Goal: Task Accomplishment & Management: Complete application form

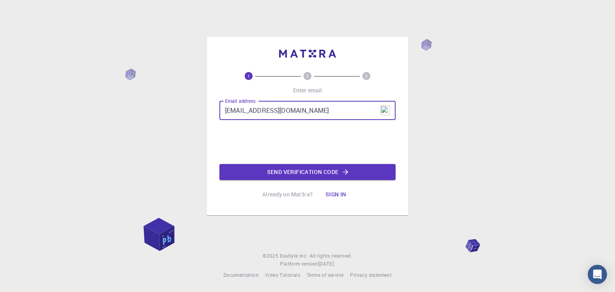
type input "[EMAIL_ADDRESS][DOMAIN_NAME]"
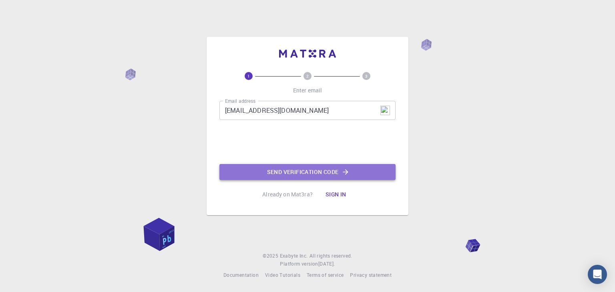
click at [295, 172] on button "Send verification code" at bounding box center [307, 172] width 176 height 16
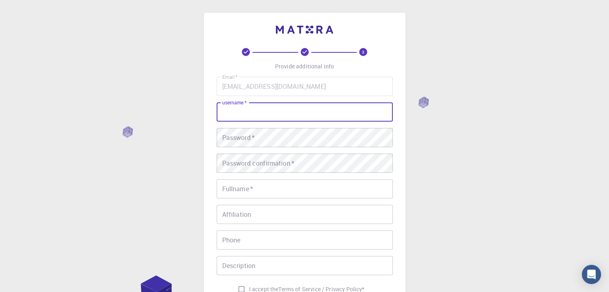
click at [242, 119] on input "username   *" at bounding box center [305, 111] width 176 height 19
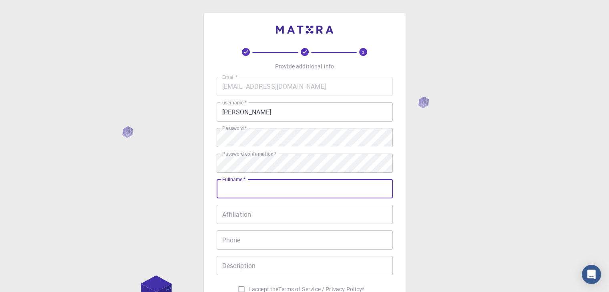
click at [261, 191] on input "Fullname   *" at bounding box center [305, 188] width 176 height 19
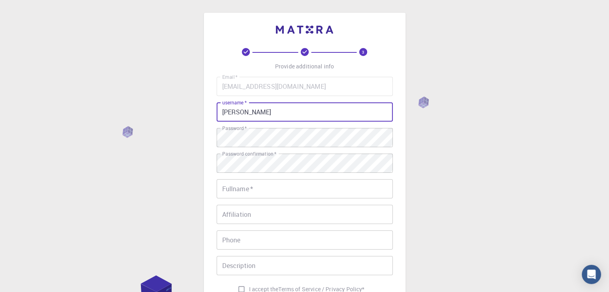
click at [275, 119] on input "[PERSON_NAME]" at bounding box center [305, 111] width 176 height 19
click at [275, 114] on input "[PERSON_NAME]" at bounding box center [305, 111] width 176 height 19
type input "[PERSON_NAME]"
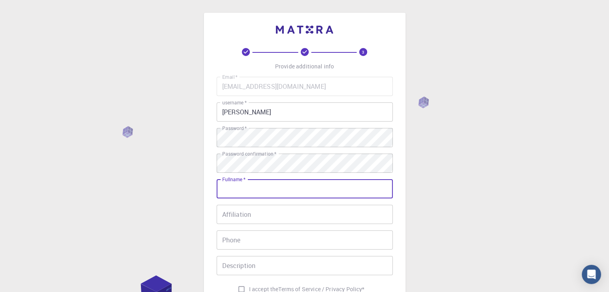
click at [227, 189] on input "Fullname   *" at bounding box center [305, 188] width 176 height 19
paste input "M"
type input "[PERSON_NAME]"
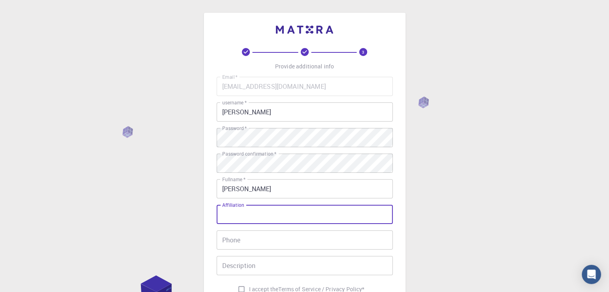
click at [253, 212] on input "Affiliation" at bounding box center [305, 214] width 176 height 19
type input "[GEOGRAPHIC_DATA]"
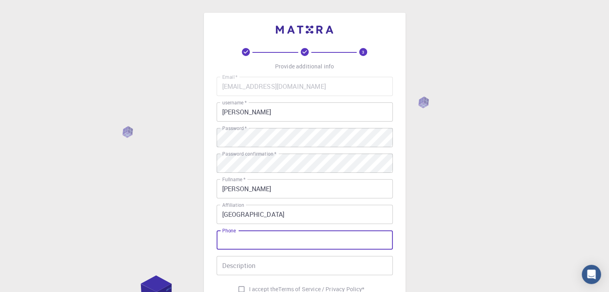
click at [262, 249] on input "Phone" at bounding box center [305, 240] width 176 height 19
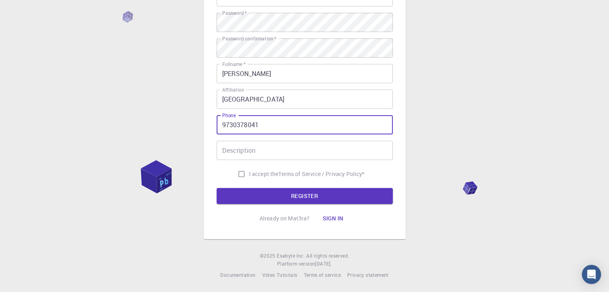
type input "9730378041"
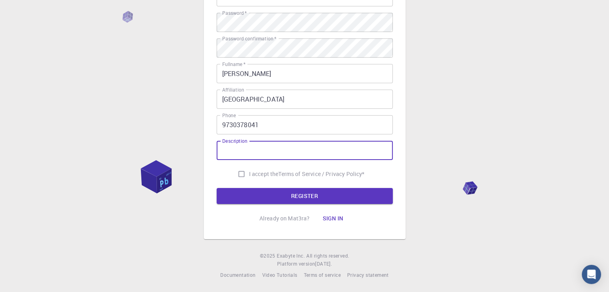
click at [287, 158] on input "Description" at bounding box center [305, 150] width 176 height 19
type input "Ph. D. student"
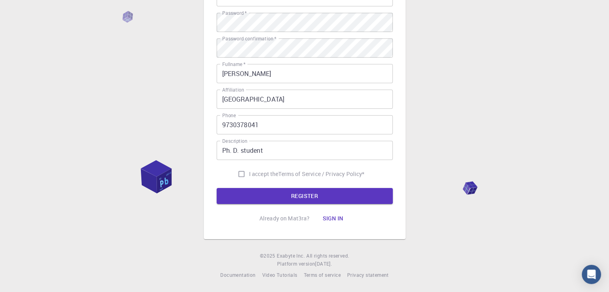
click at [265, 178] on span "I accept the" at bounding box center [264, 174] width 30 height 8
click at [249, 178] on input "I accept the Terms of Service / Privacy Policy *" at bounding box center [241, 174] width 15 height 15
checkbox input "true"
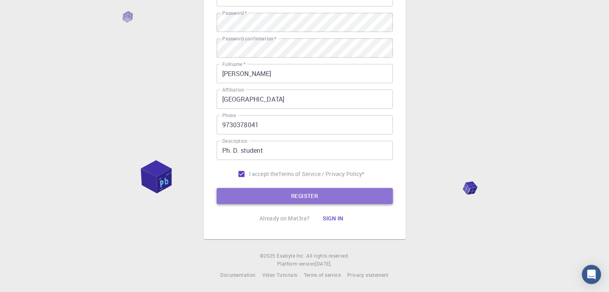
click at [285, 201] on button "REGISTER" at bounding box center [305, 196] width 176 height 16
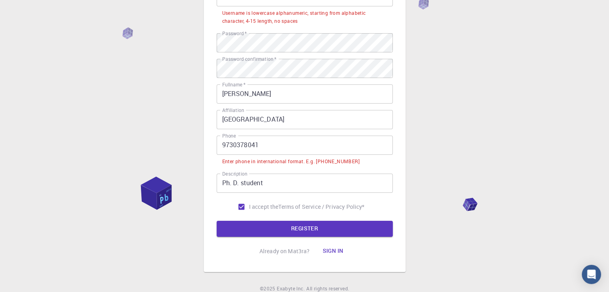
click at [221, 143] on input "9730378041" at bounding box center [305, 145] width 176 height 19
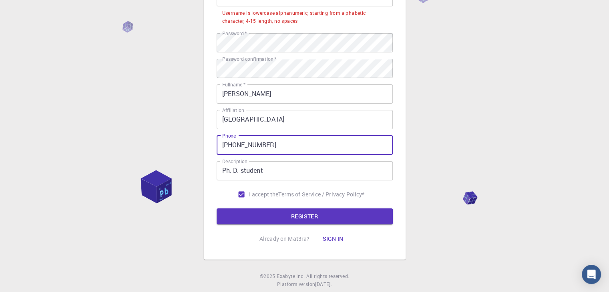
type input "[PHONE_NUMBER]"
click at [217, 209] on button "REGISTER" at bounding box center [305, 217] width 176 height 16
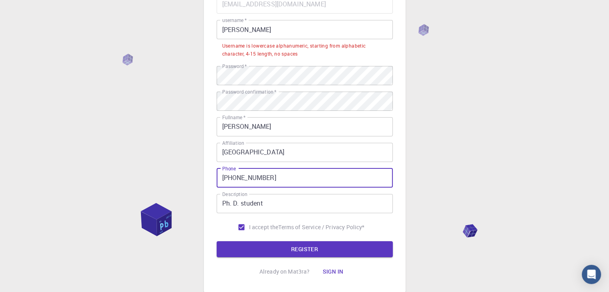
scroll to position [79, 0]
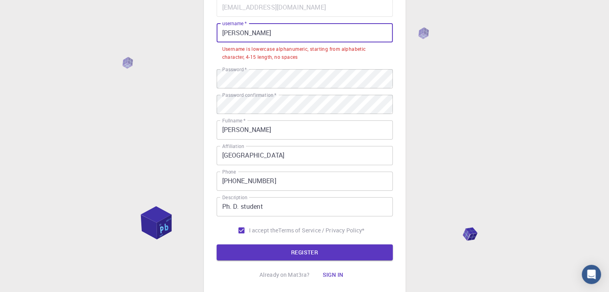
click at [229, 36] on input "[PERSON_NAME]" at bounding box center [305, 32] width 176 height 19
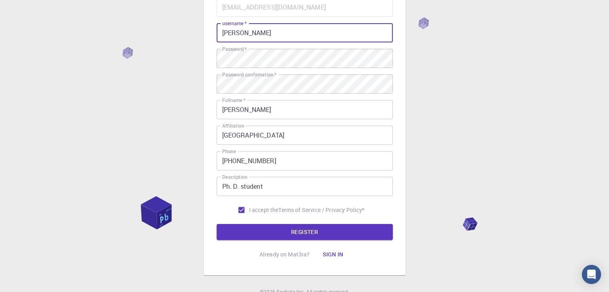
click at [217, 224] on button "REGISTER" at bounding box center [305, 232] width 176 height 16
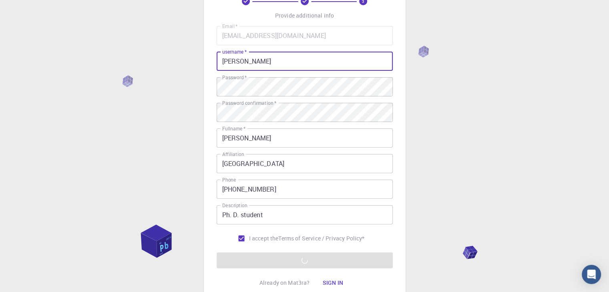
scroll to position [51, 0]
click at [303, 66] on input "[PERSON_NAME]" at bounding box center [305, 60] width 176 height 19
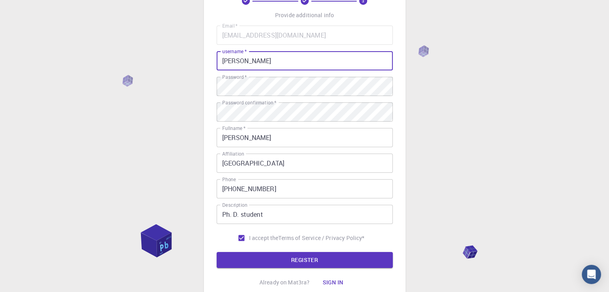
click at [227, 60] on input "[PERSON_NAME]" at bounding box center [305, 60] width 176 height 19
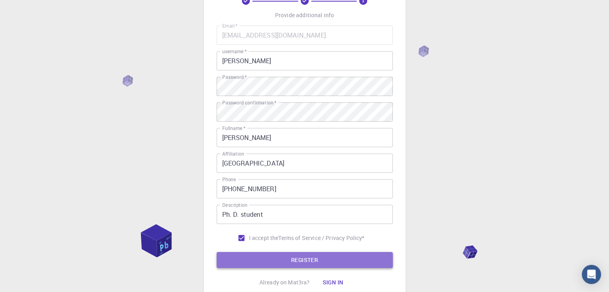
click at [299, 259] on button "REGISTER" at bounding box center [305, 260] width 176 height 16
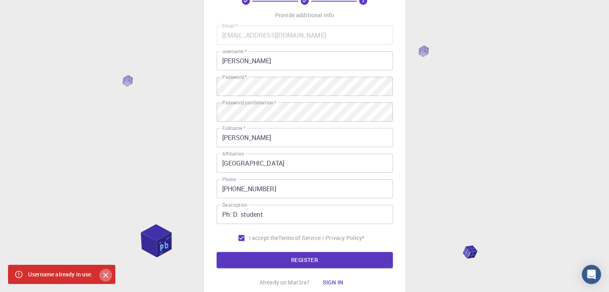
click at [104, 275] on icon "Close" at bounding box center [105, 275] width 9 height 9
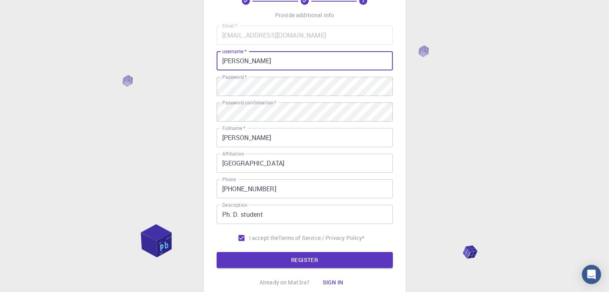
click at [241, 62] on input "[PERSON_NAME]" at bounding box center [305, 60] width 176 height 19
type input "m"
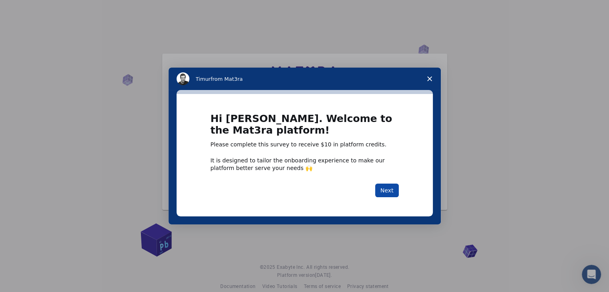
click at [391, 190] on button "Next" at bounding box center [387, 191] width 24 height 14
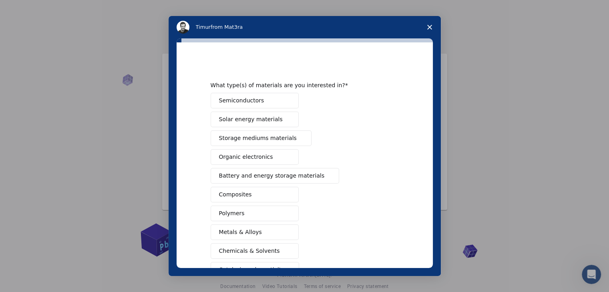
click at [243, 233] on span "Metals & Alloys" at bounding box center [240, 232] width 43 height 8
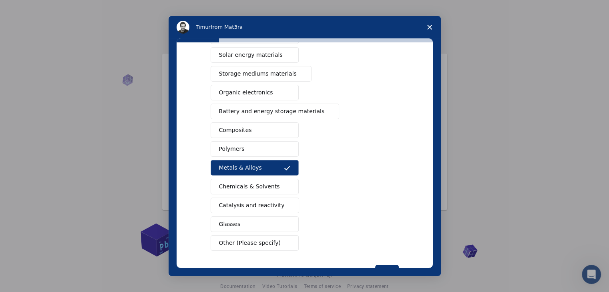
scroll to position [80, 0]
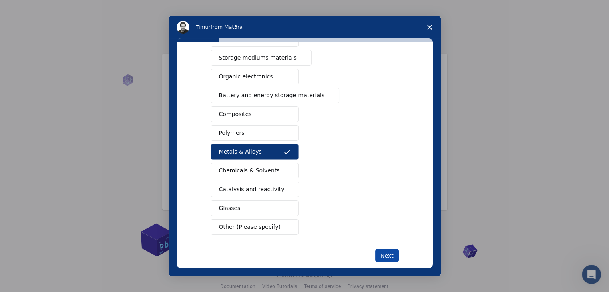
click at [388, 259] on button "Next" at bounding box center [387, 256] width 24 height 14
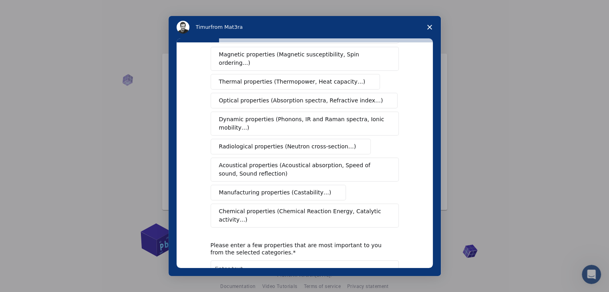
scroll to position [0, 0]
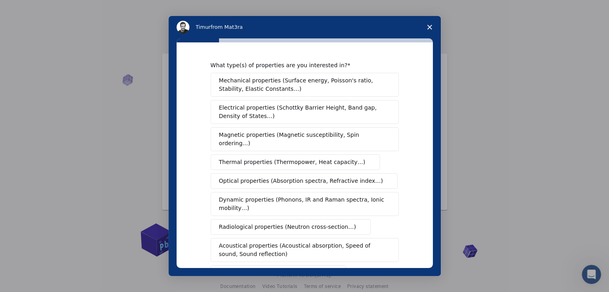
click at [317, 142] on button "Magnetic properties (Magnetic susceptibility, Spin ordering…)" at bounding box center [305, 139] width 188 height 24
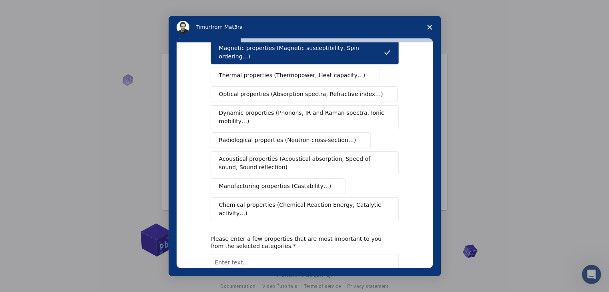
scroll to position [134, 0]
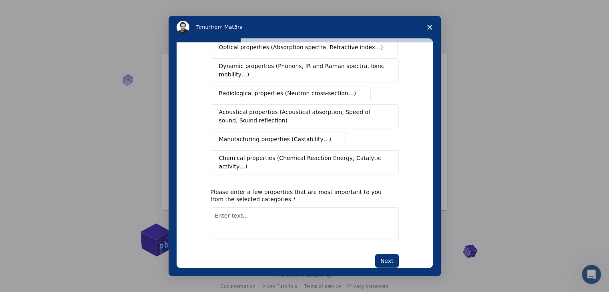
click at [287, 207] on textarea "Enter text..." at bounding box center [305, 223] width 188 height 33
click at [355, 207] on textarea "Structura" at bounding box center [305, 223] width 188 height 33
type textarea "Structural and transport behaviour"
click at [343, 254] on div "Next" at bounding box center [305, 261] width 188 height 14
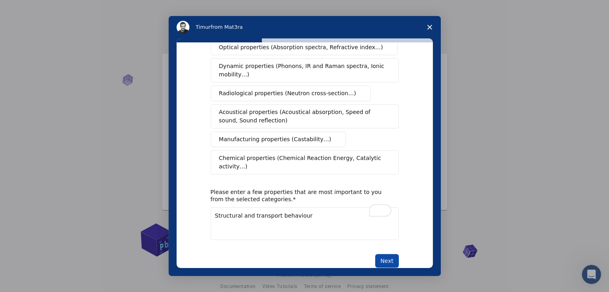
click at [382, 254] on button "Next" at bounding box center [387, 261] width 24 height 14
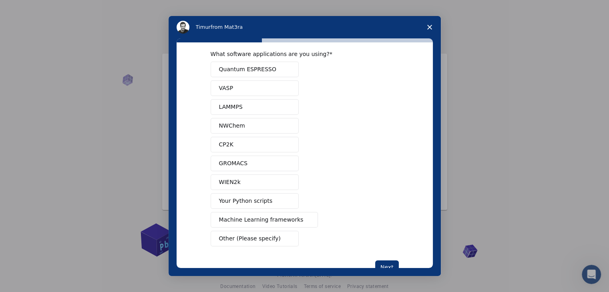
scroll to position [9, 0]
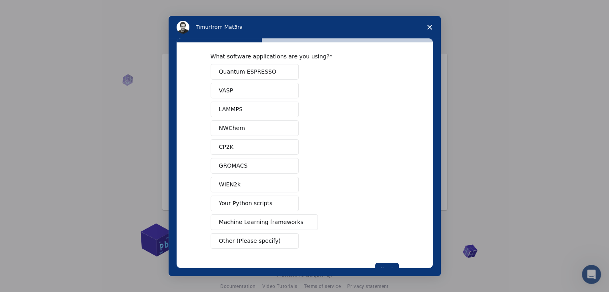
click at [267, 234] on button "Other (Please specify)" at bounding box center [255, 241] width 88 height 16
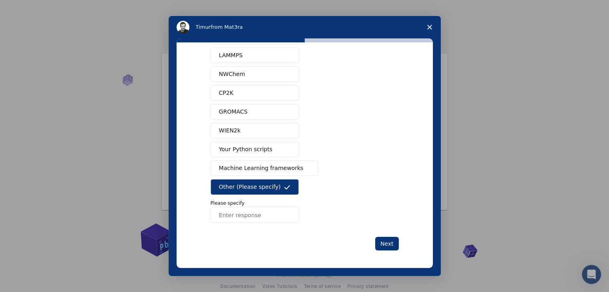
scroll to position [62, 0]
click at [237, 213] on input "Enter response" at bounding box center [255, 215] width 88 height 16
click at [263, 218] on input "n" at bounding box center [255, 215] width 88 height 16
type input "nothing"
click at [380, 245] on button "Next" at bounding box center [387, 244] width 24 height 14
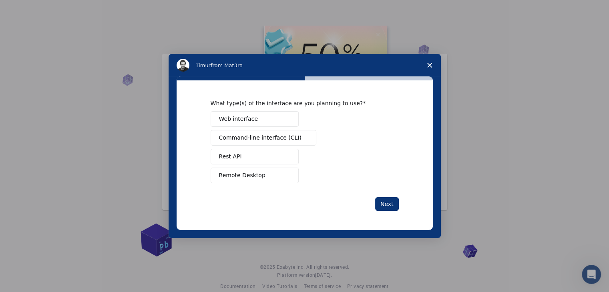
scroll to position [0, 0]
click at [282, 118] on button "Web interface" at bounding box center [255, 119] width 88 height 16
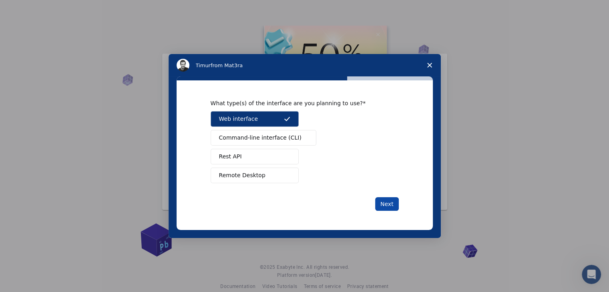
click at [384, 203] on button "Next" at bounding box center [387, 204] width 24 height 14
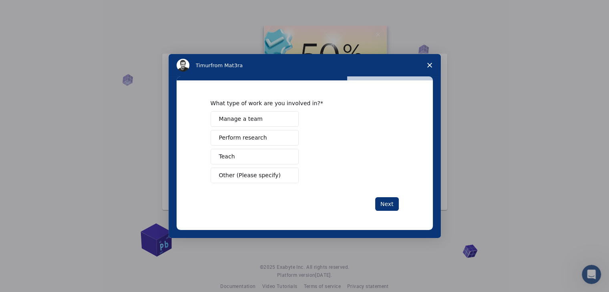
click at [253, 137] on span "Perform research" at bounding box center [243, 138] width 48 height 8
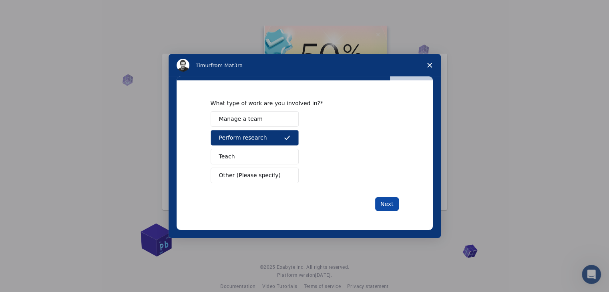
click at [390, 200] on button "Next" at bounding box center [387, 204] width 24 height 14
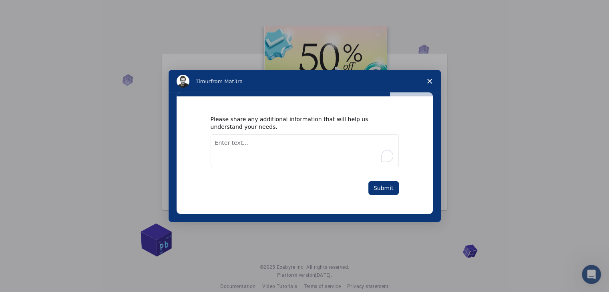
click at [328, 139] on textarea "To enrich screen reader interactions, please activate Accessibility in Grammarl…" at bounding box center [305, 151] width 188 height 33
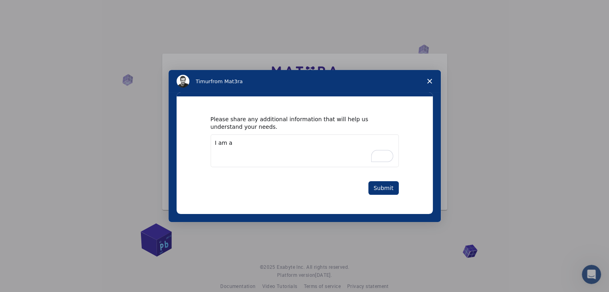
click at [309, 161] on textarea "I am a" at bounding box center [305, 151] width 188 height 33
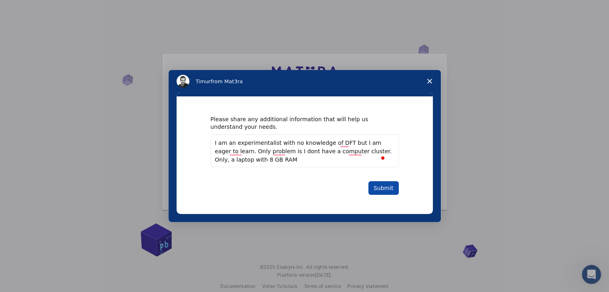
type textarea "I am an experimentalist with no knowledge of DFT but I am eager to learn. Only …"
click at [388, 192] on button "Submit" at bounding box center [383, 188] width 30 height 14
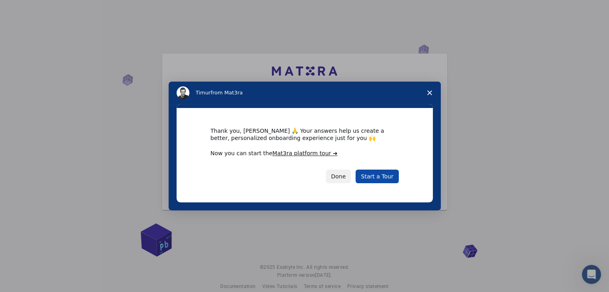
click at [372, 175] on link "Start a Tour" at bounding box center [376, 177] width 43 height 14
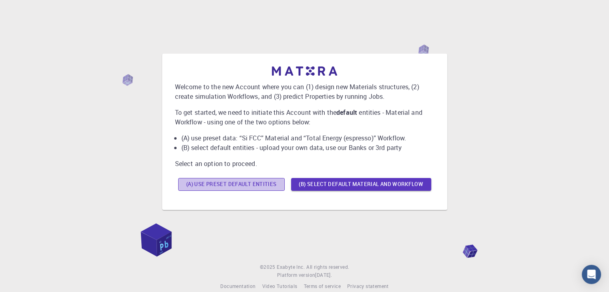
click at [260, 183] on button "(A) Use preset default entities" at bounding box center [231, 184] width 106 height 13
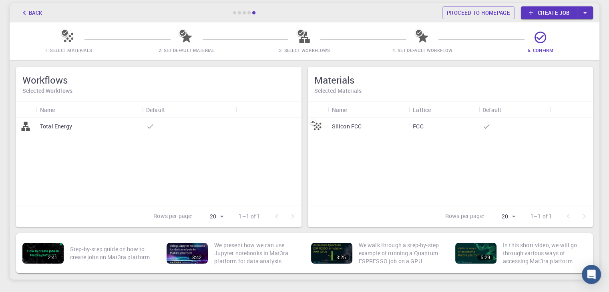
scroll to position [39, 0]
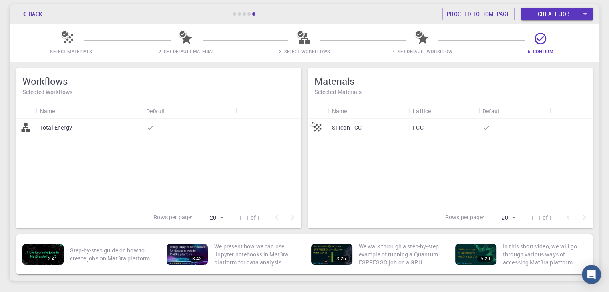
click at [339, 124] on p "Silicon FCC" at bounding box center [347, 128] width 30 height 8
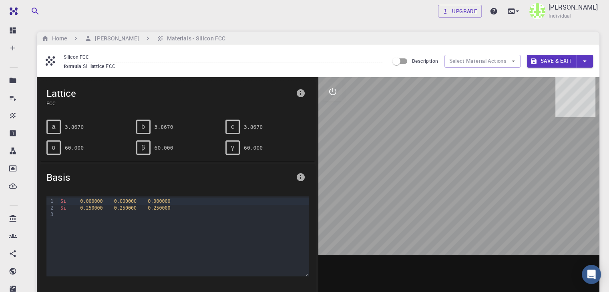
click at [67, 145] on pre "60.000" at bounding box center [74, 148] width 19 height 14
click at [83, 144] on div "α 60.000" at bounding box center [87, 148] width 83 height 14
click at [78, 146] on pre "60.000" at bounding box center [74, 148] width 19 height 14
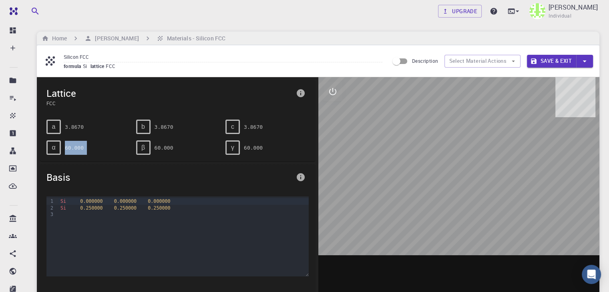
click at [78, 146] on pre "60.000" at bounding box center [74, 148] width 19 height 14
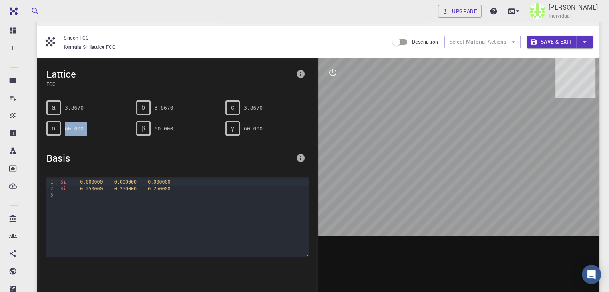
scroll to position [19, 0]
click at [146, 163] on span "Basis" at bounding box center [169, 158] width 246 height 13
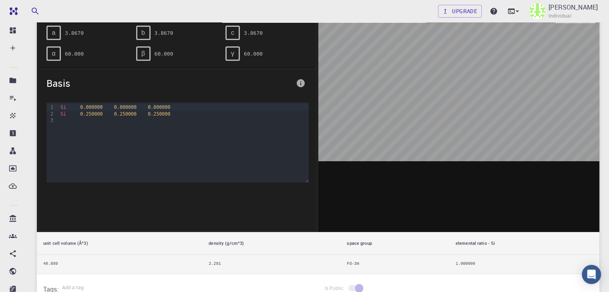
scroll to position [0, 0]
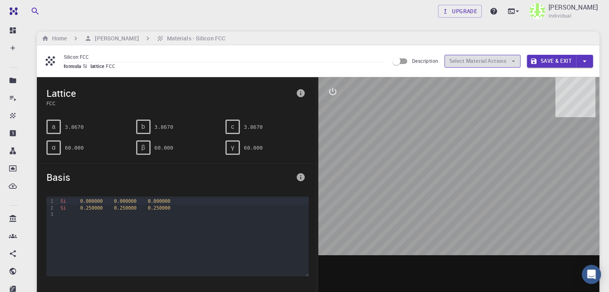
click at [466, 61] on button "Select Material Actions" at bounding box center [482, 61] width 76 height 13
click at [407, 60] on input "Description" at bounding box center [396, 61] width 46 height 15
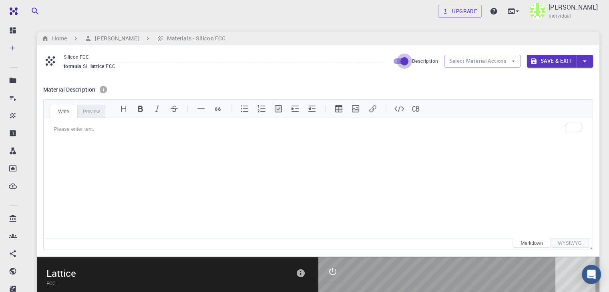
click at [400, 62] on input "Description" at bounding box center [404, 61] width 46 height 15
checkbox input "false"
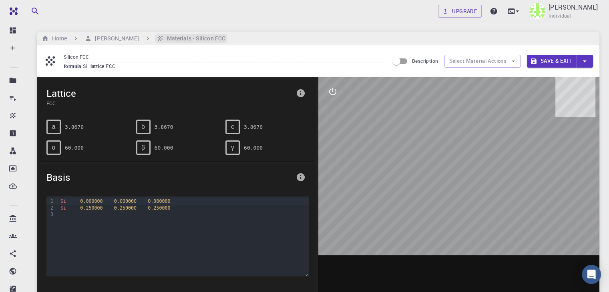
click at [177, 37] on h6 "Materials - Silicon FCC" at bounding box center [195, 38] width 62 height 9
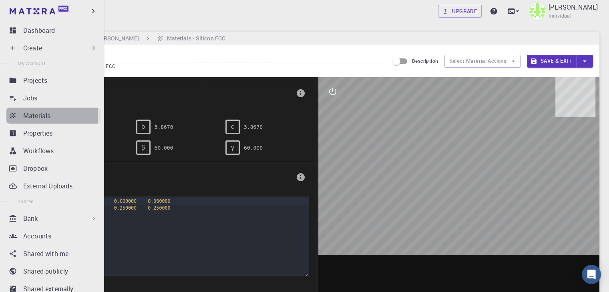
click at [32, 116] on p "Materials" at bounding box center [36, 116] width 27 height 10
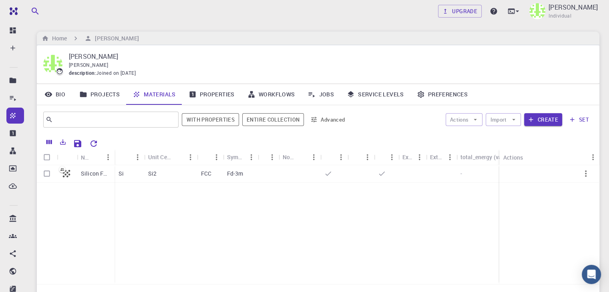
click at [269, 72] on div "description : Joined on Sep 25, 2025" at bounding box center [328, 73] width 518 height 8
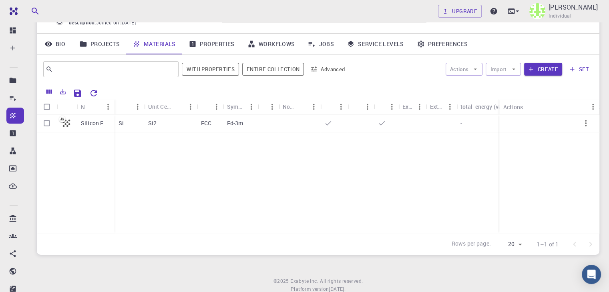
scroll to position [50, 0]
